Goal: Task Accomplishment & Management: Use online tool/utility

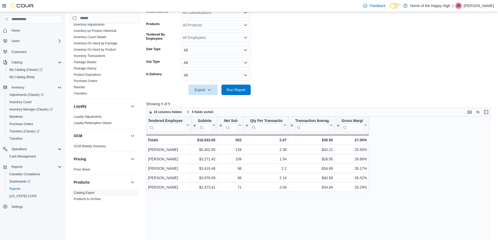
scroll to position [157, 0]
click at [110, 49] on link "Inventory On Hand by Product" at bounding box center [95, 51] width 42 height 4
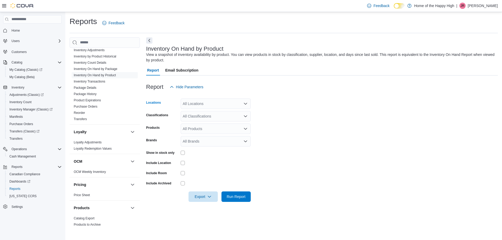
click at [214, 105] on div "All Locations" at bounding box center [216, 104] width 70 height 10
type input "***"
click at [222, 118] on span "Guelph - [GEOGRAPHIC_DATA] - Fire & Flower" at bounding box center [241, 120] width 78 height 5
click at [299, 94] on div at bounding box center [322, 95] width 352 height 6
click at [206, 114] on div "All Classifications" at bounding box center [216, 116] width 70 height 10
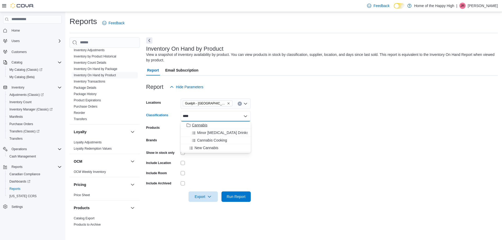
type input "****"
click at [206, 126] on span "Cannabis" at bounding box center [199, 125] width 15 height 5
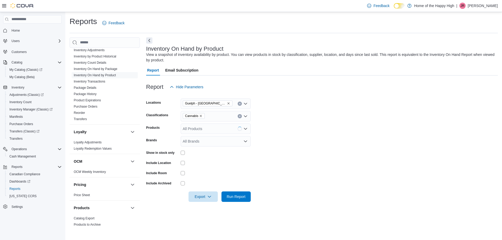
click at [284, 92] on div "Report Hide Parameters" at bounding box center [322, 87] width 352 height 10
drag, startPoint x: 242, startPoint y: 195, endPoint x: 258, endPoint y: 183, distance: 20.3
click at [242, 196] on span "Run Report" at bounding box center [236, 196] width 19 height 5
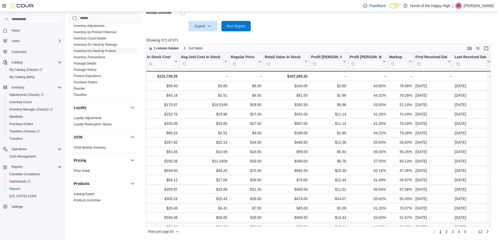
scroll to position [0, 457]
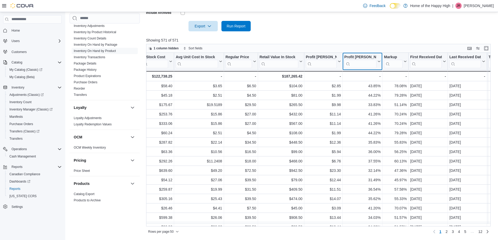
click at [377, 61] on icon at bounding box center [378, 61] width 4 height 3
click at [366, 86] on span "Sort High-Low" at bounding box center [366, 88] width 20 height 4
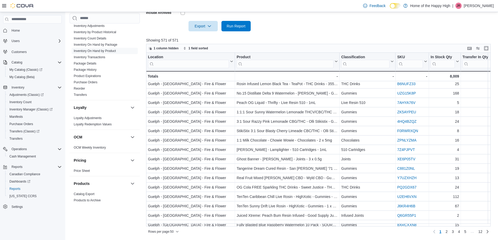
scroll to position [328, 0]
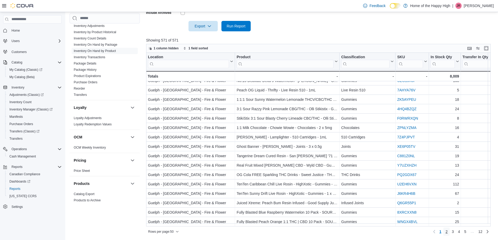
click at [447, 231] on span "2" at bounding box center [446, 231] width 2 height 5
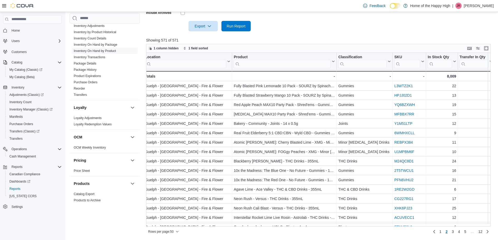
scroll to position [0, 0]
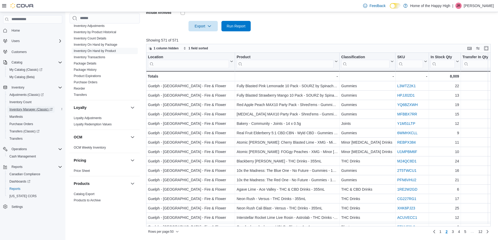
click at [24, 110] on span "Inventory Manager (Classic)" at bounding box center [30, 109] width 43 height 4
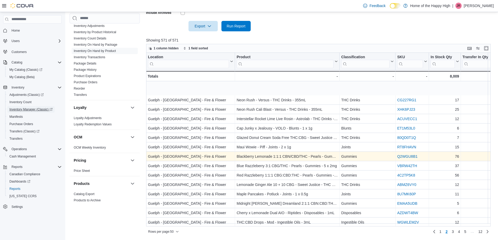
scroll to position [131, 0]
